Goal: Task Accomplishment & Management: Use online tool/utility

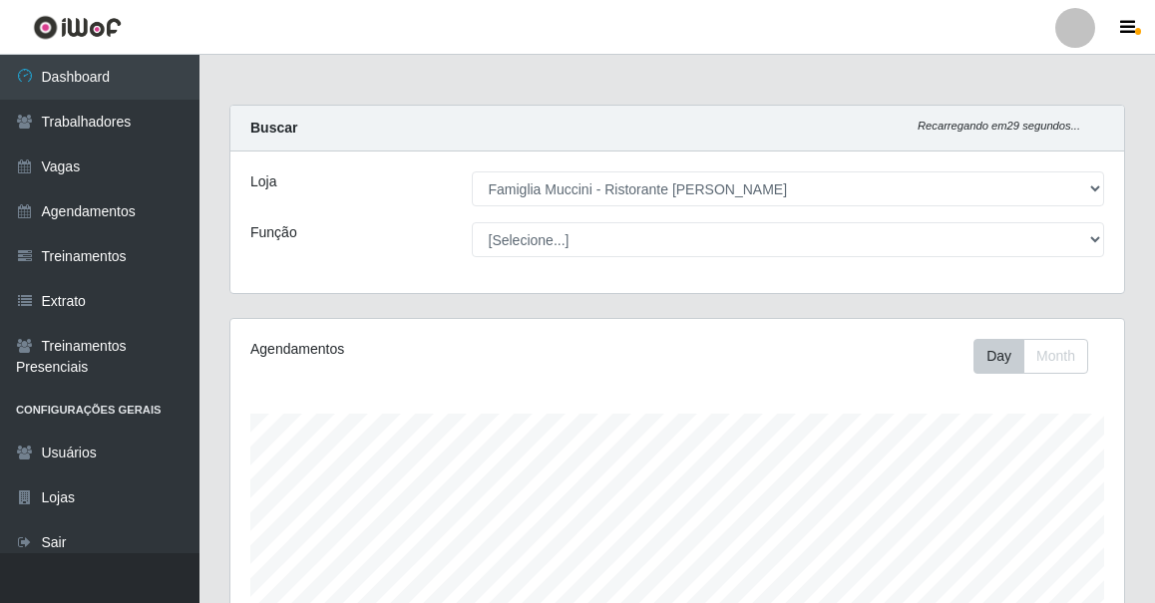
select select "267"
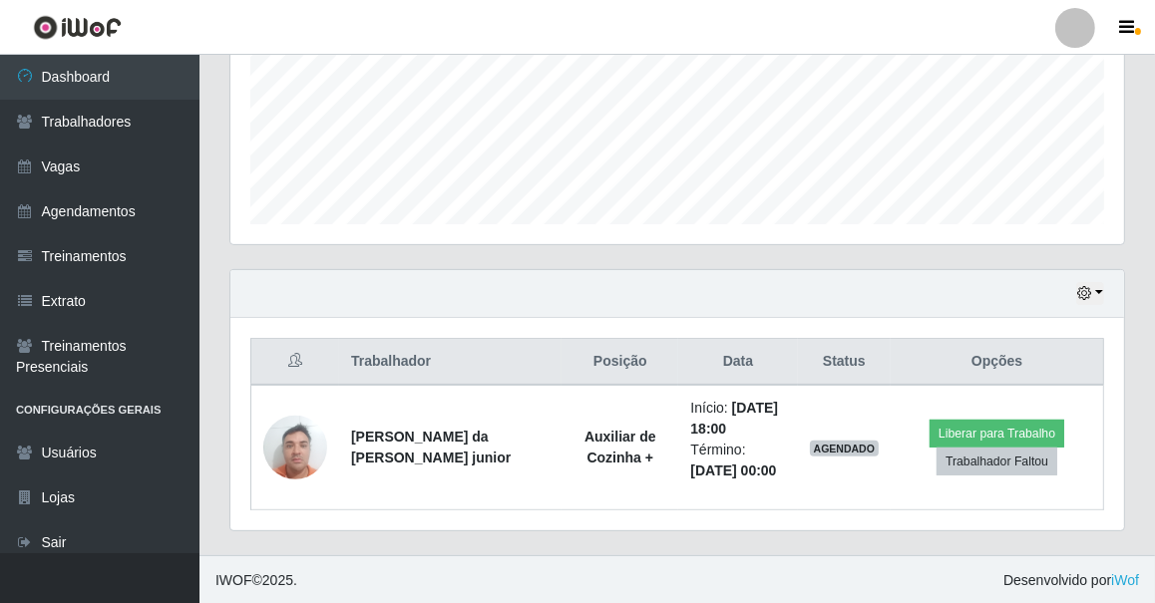
scroll to position [414, 894]
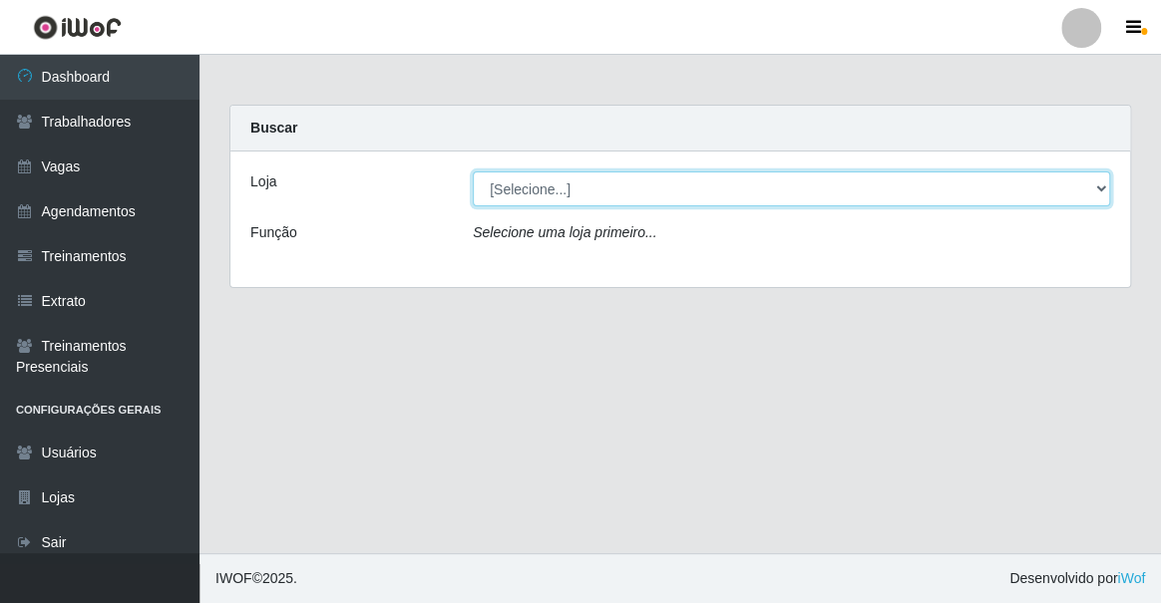
click at [603, 190] on select "[Selecione...] Famiglia [PERSON_NAME] - Ristorante [PERSON_NAME]" at bounding box center [791, 189] width 637 height 35
select select "267"
click at [473, 172] on select "[Selecione...] Famiglia [PERSON_NAME] - Ristorante [PERSON_NAME]" at bounding box center [791, 189] width 637 height 35
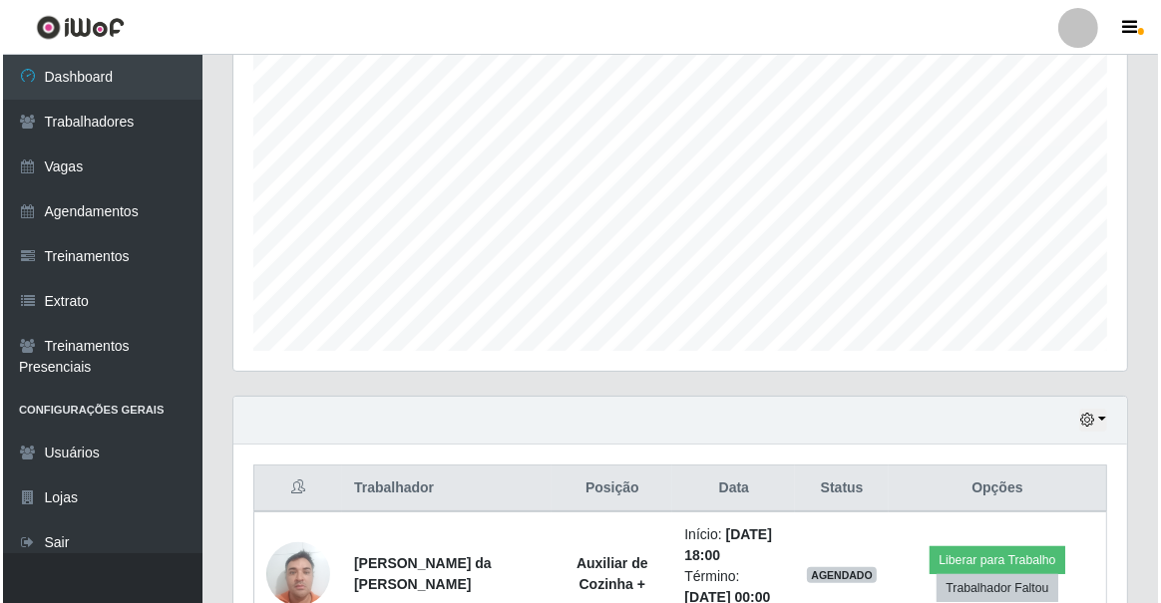
scroll to position [997041, 996560]
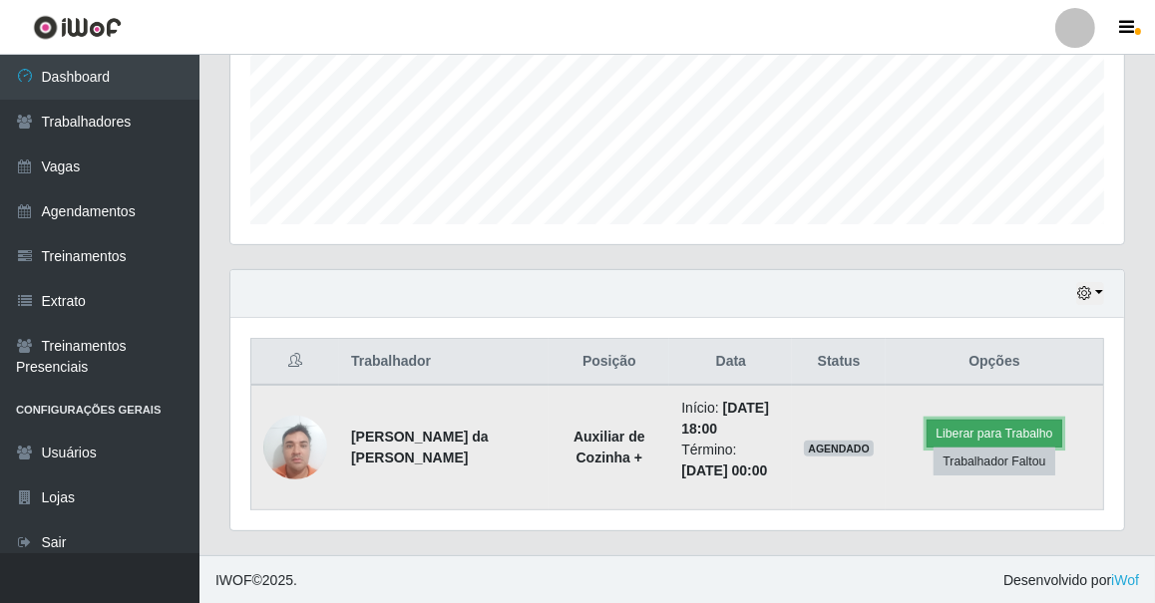
click at [955, 425] on button "Liberar para Trabalho" at bounding box center [994, 434] width 135 height 28
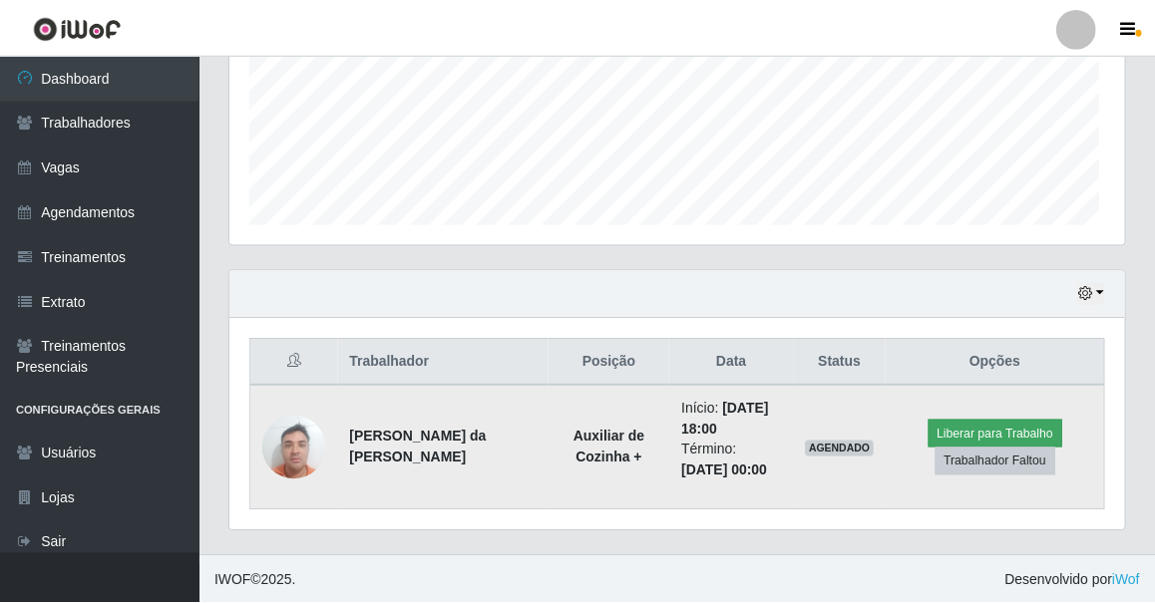
scroll to position [414, 885]
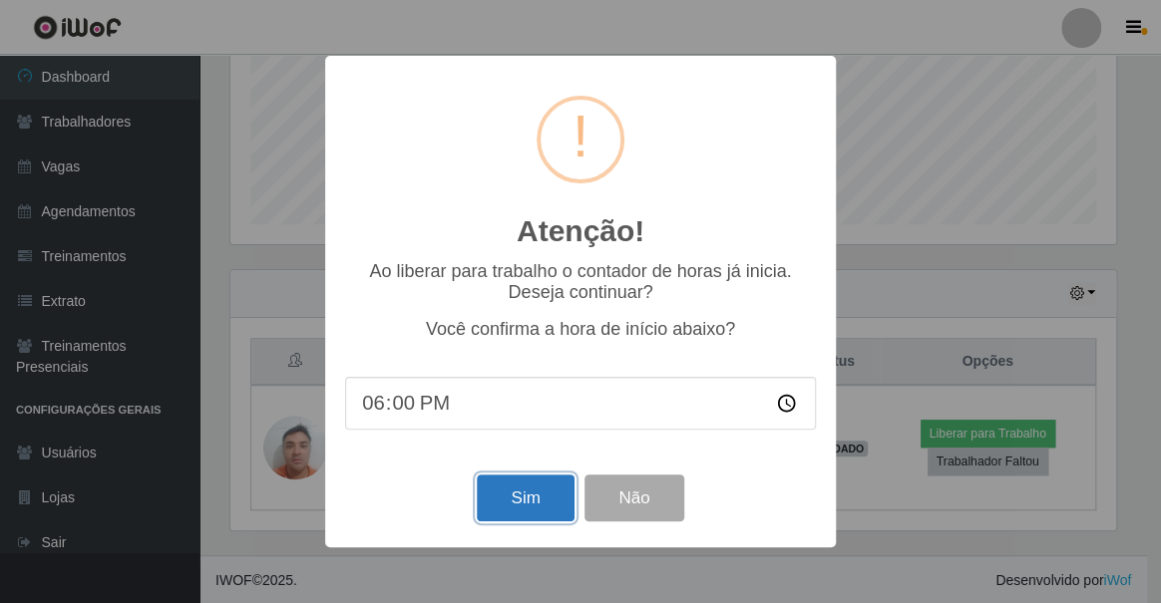
click at [535, 500] on button "Sim" at bounding box center [525, 498] width 97 height 47
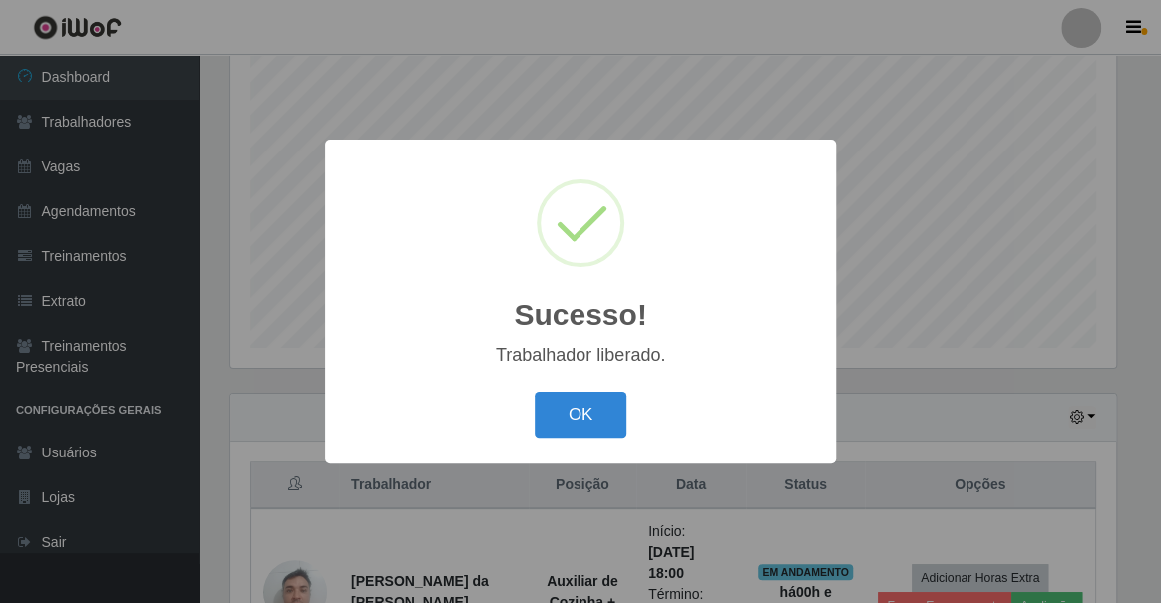
click at [535, 392] on button "OK" at bounding box center [581, 415] width 93 height 47
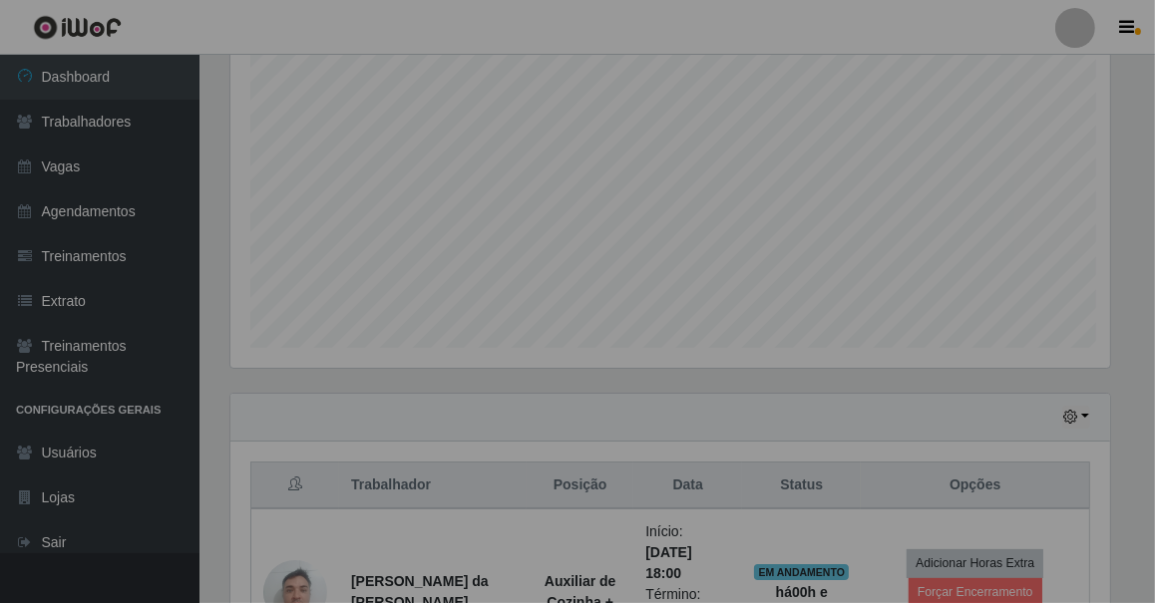
scroll to position [414, 894]
